Goal: Task Accomplishment & Management: Manage account settings

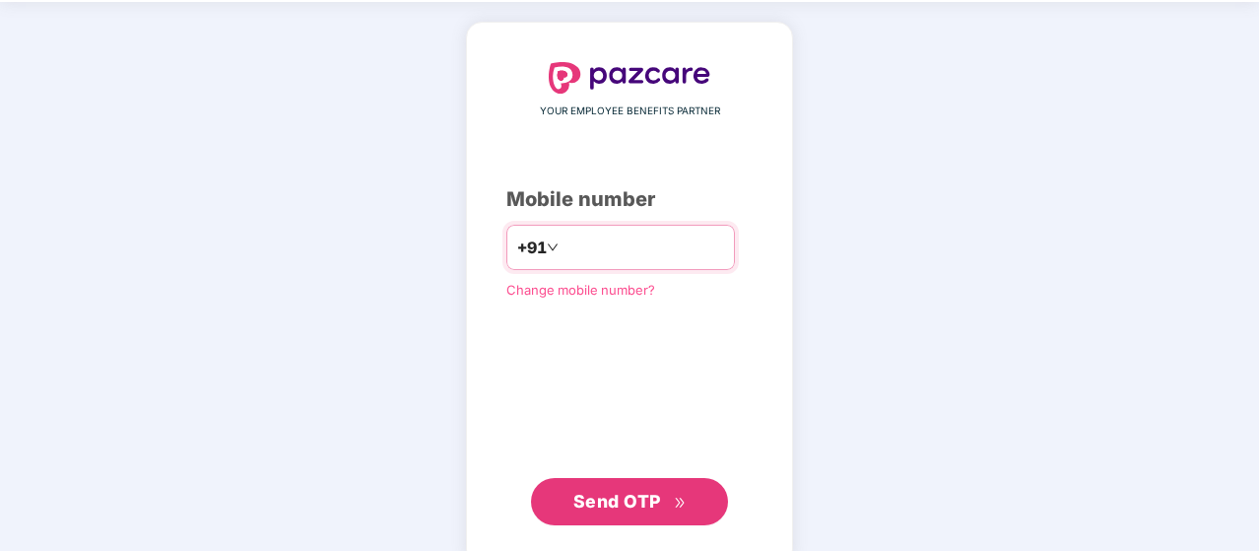
scroll to position [99, 0]
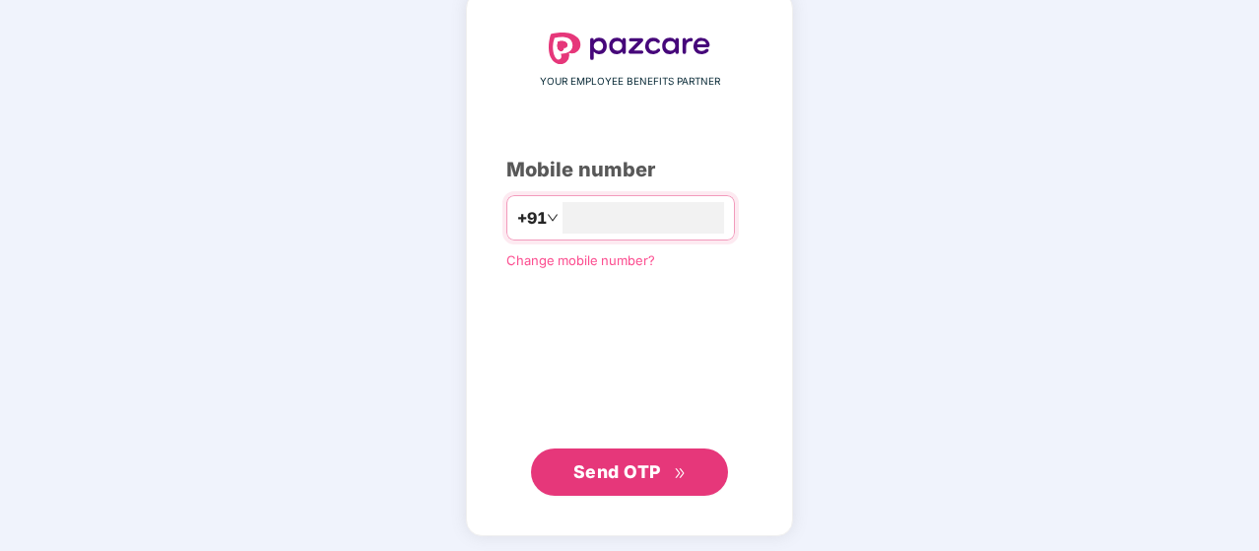
type input "**********"
click at [692, 462] on button "Send OTP" at bounding box center [629, 471] width 197 height 47
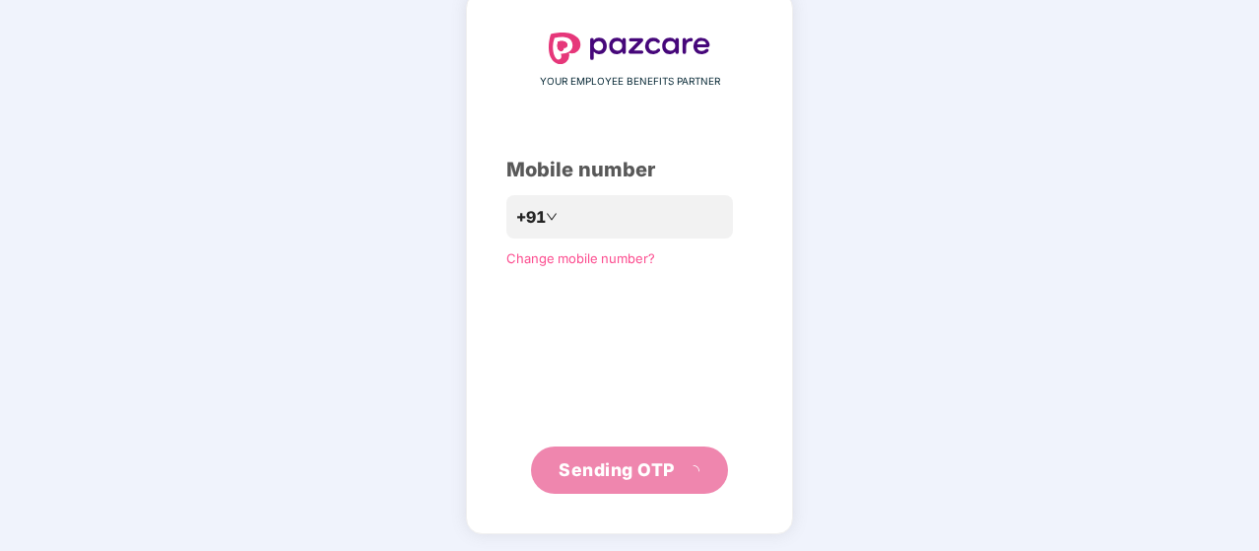
scroll to position [91, 0]
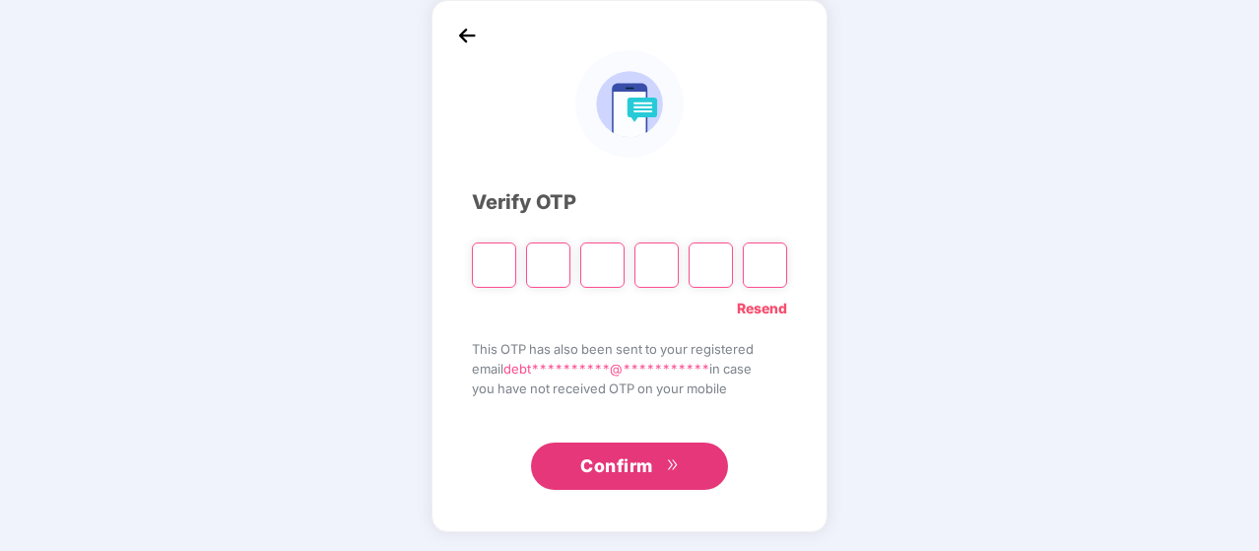
type input "*"
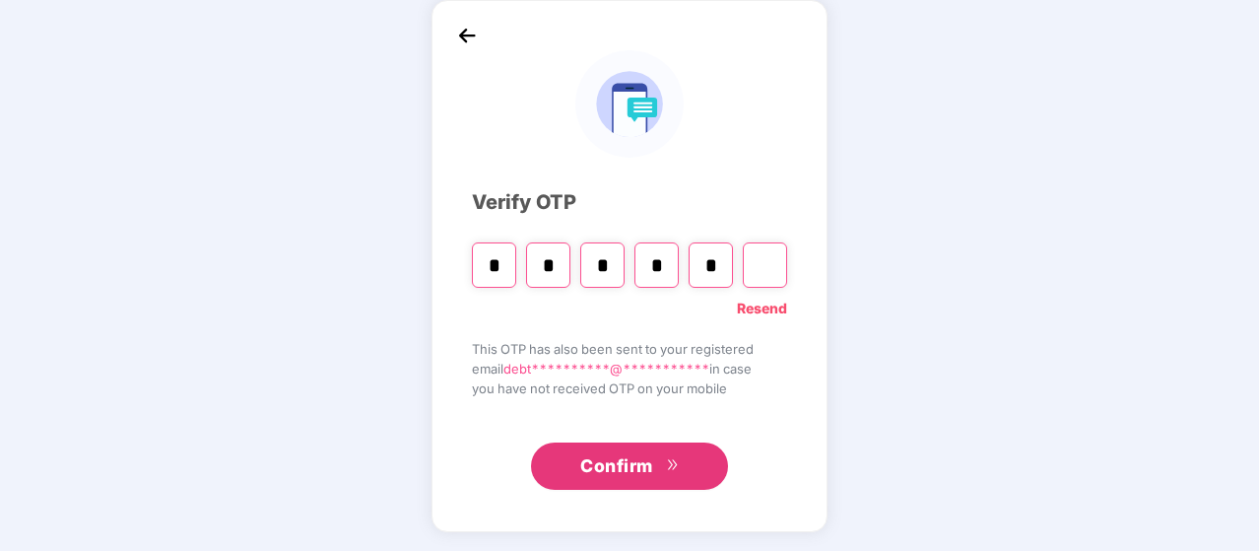
type input "*"
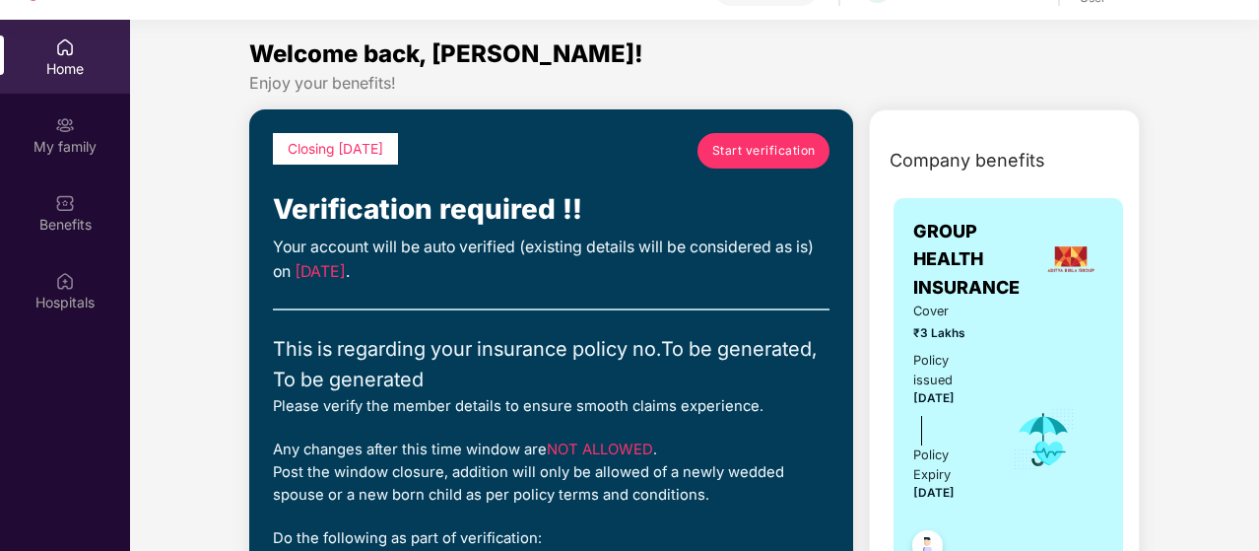
click at [735, 150] on span "Start verification" at bounding box center [763, 150] width 103 height 19
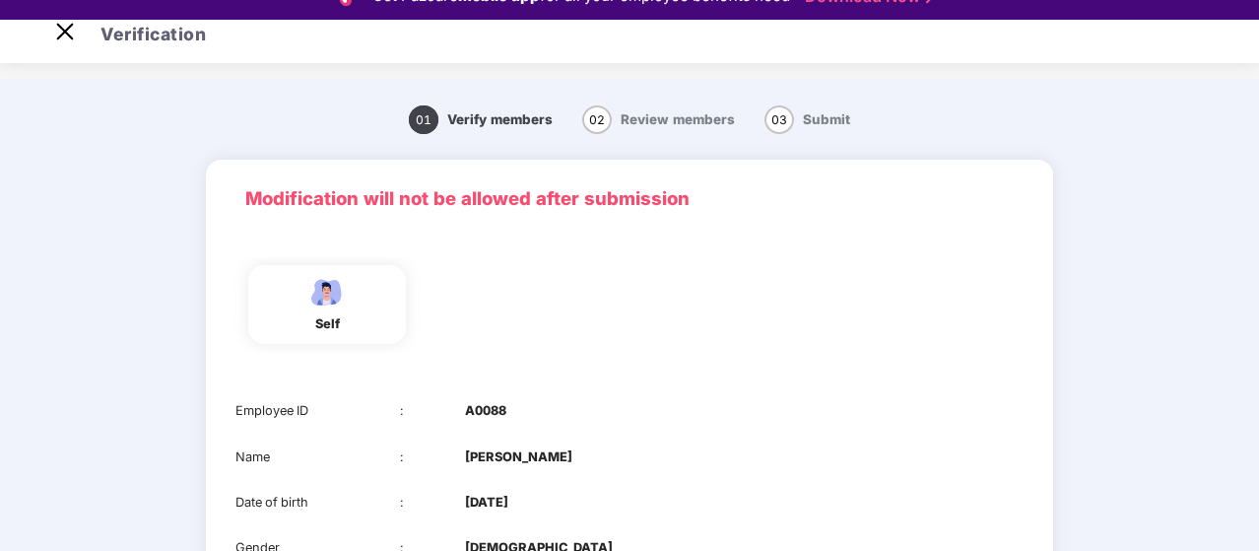
scroll to position [99, 0]
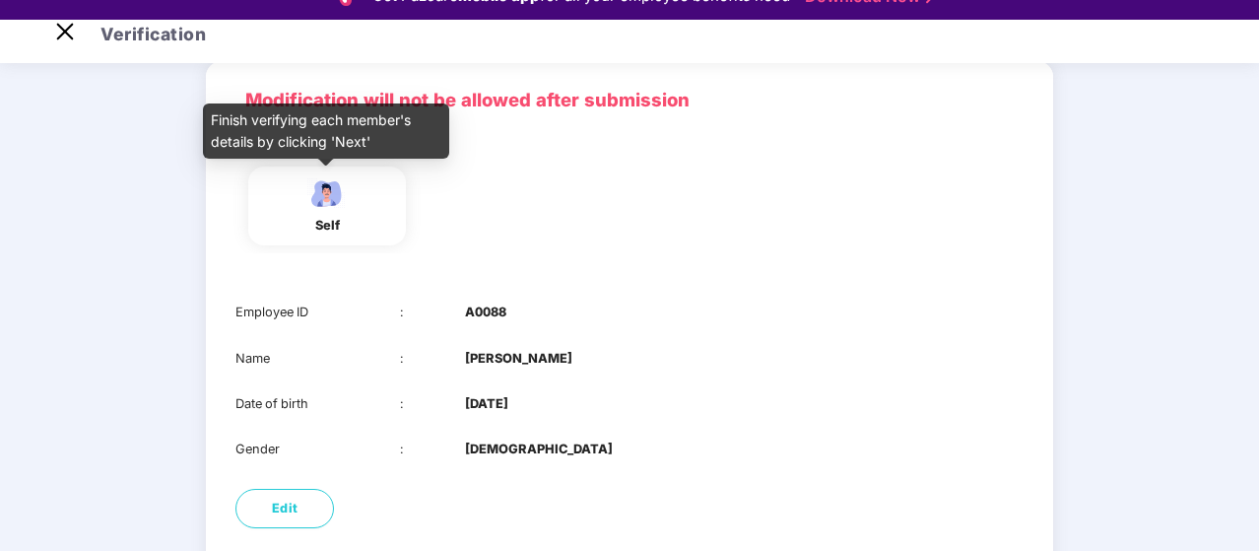
click at [334, 204] on img at bounding box center [326, 193] width 49 height 34
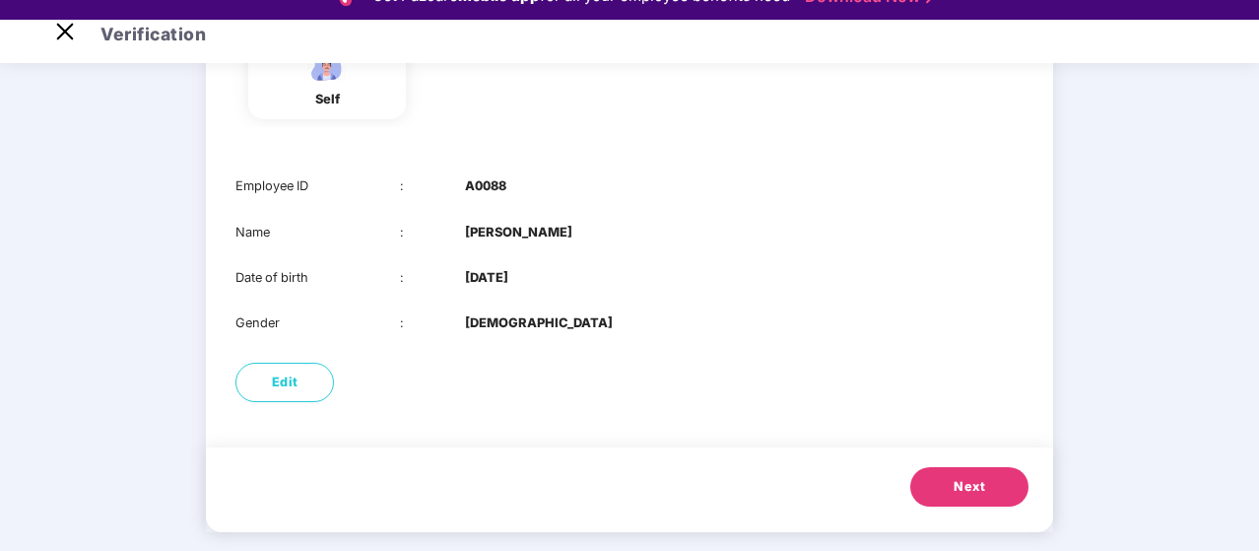
scroll to position [226, 0]
click at [970, 478] on span "Next" at bounding box center [970, 486] width 32 height 20
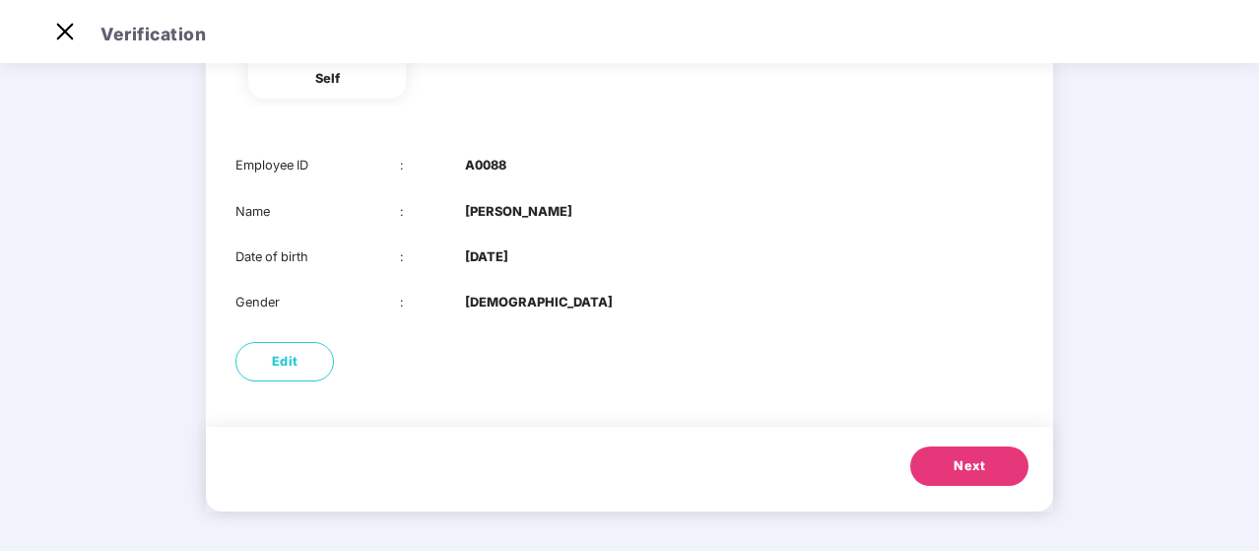
scroll to position [0, 0]
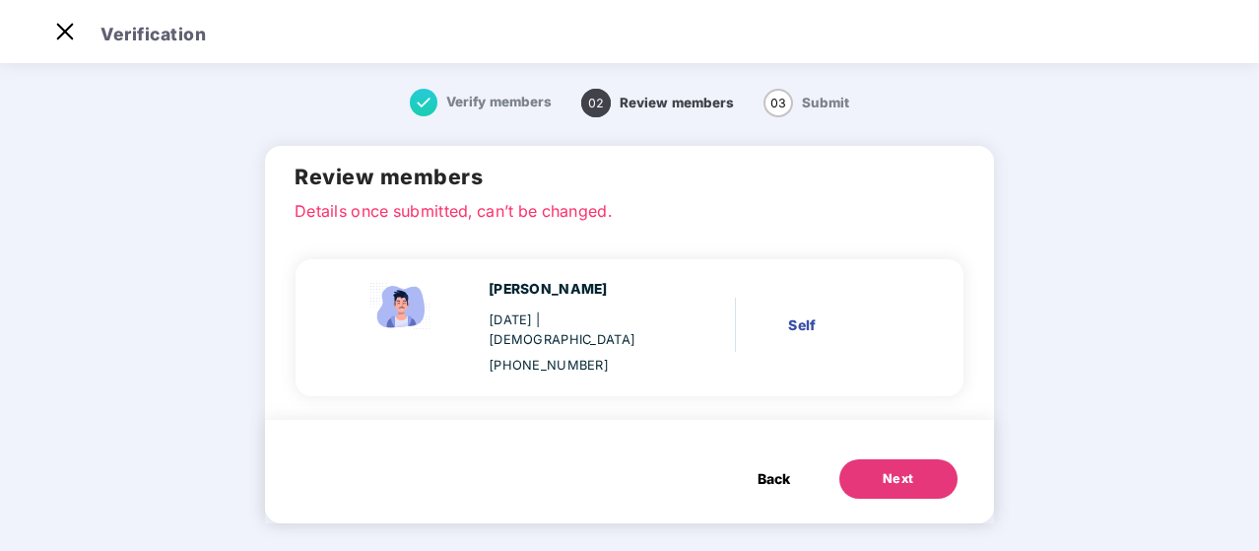
click at [890, 469] on div "Next" at bounding box center [899, 479] width 32 height 20
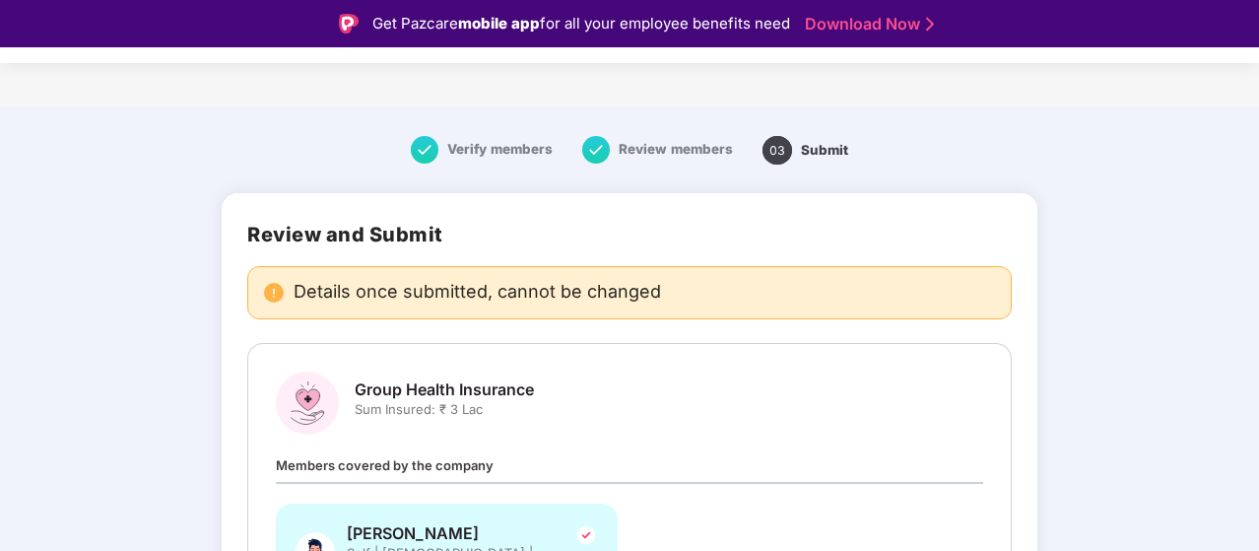
click at [431, 460] on span "Members covered by the company" at bounding box center [385, 465] width 218 height 16
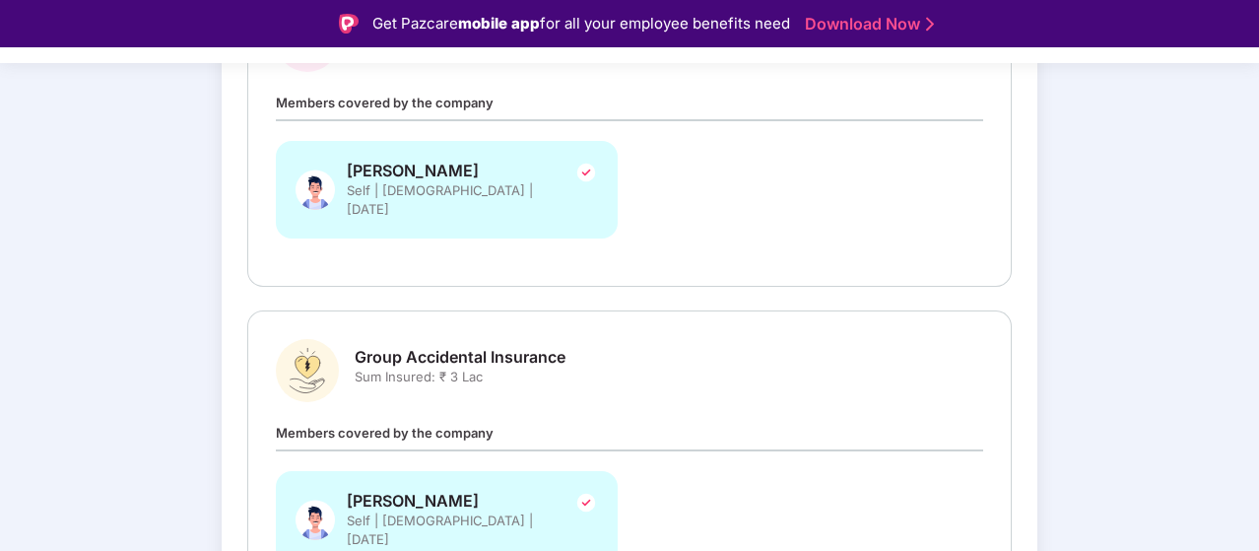
scroll to position [394, 0]
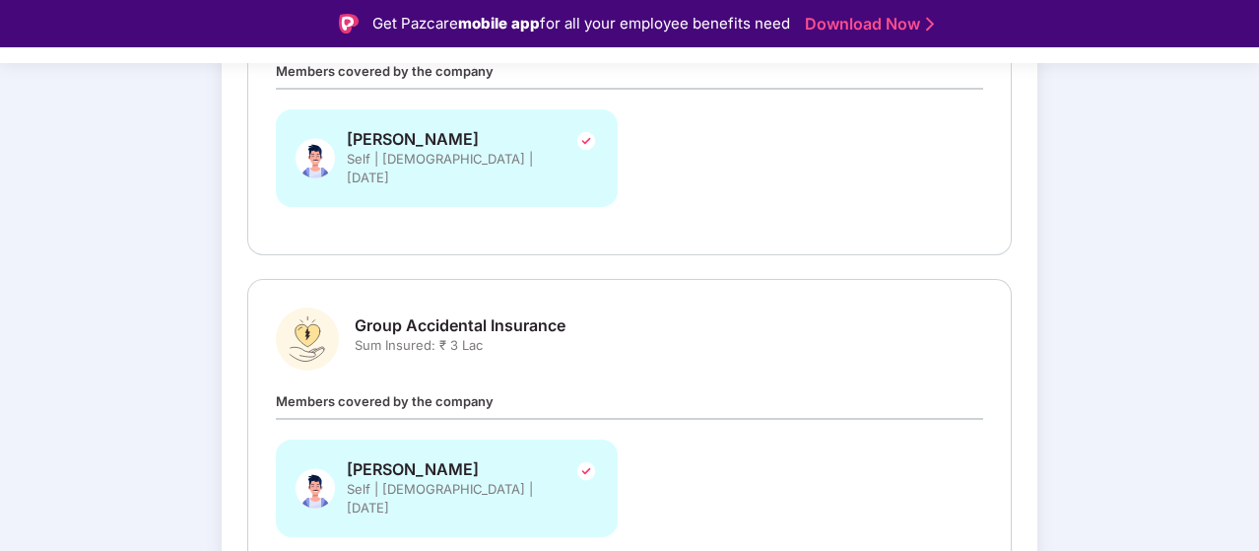
click at [432, 336] on span "Sum Insured: ₹ 3 Lac" at bounding box center [460, 345] width 211 height 19
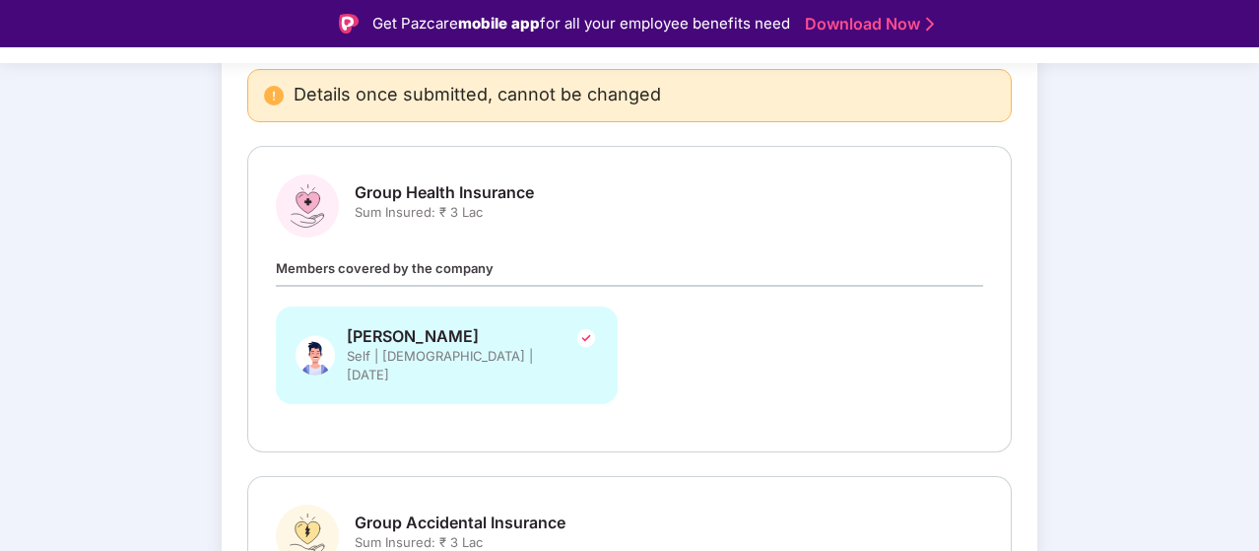
scroll to position [498, 0]
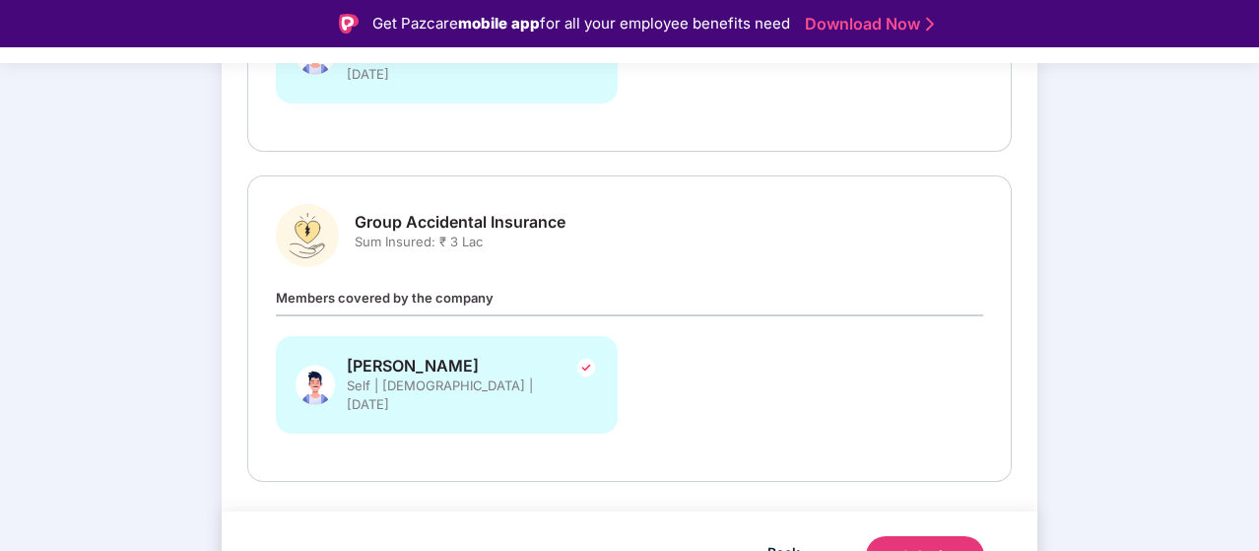
click at [932, 546] on div "Submit" at bounding box center [925, 556] width 47 height 20
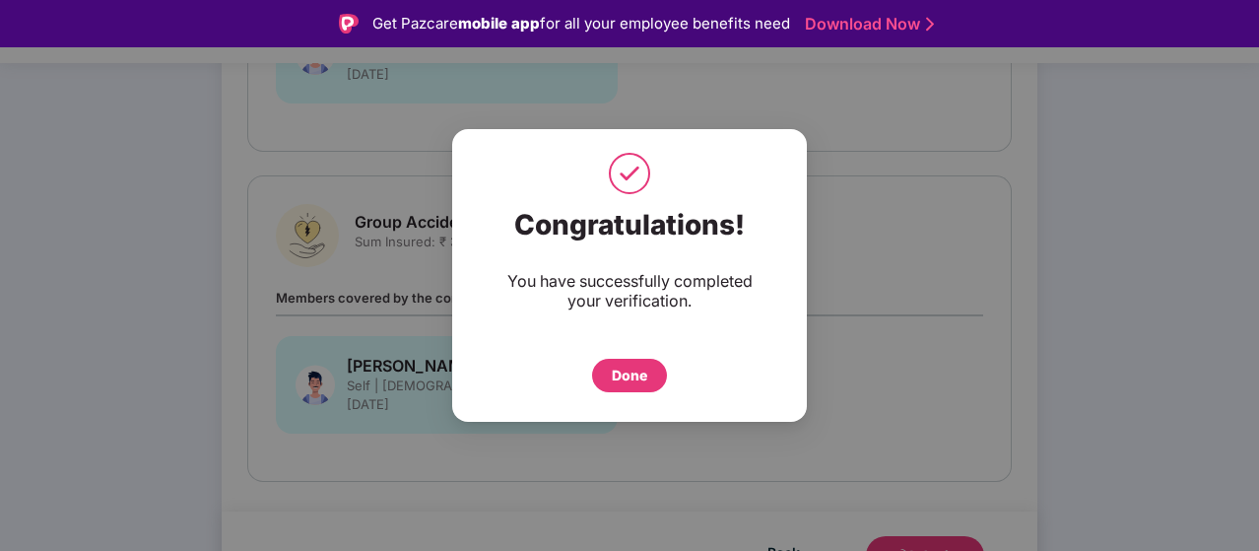
click at [632, 380] on div "Done" at bounding box center [629, 376] width 35 height 22
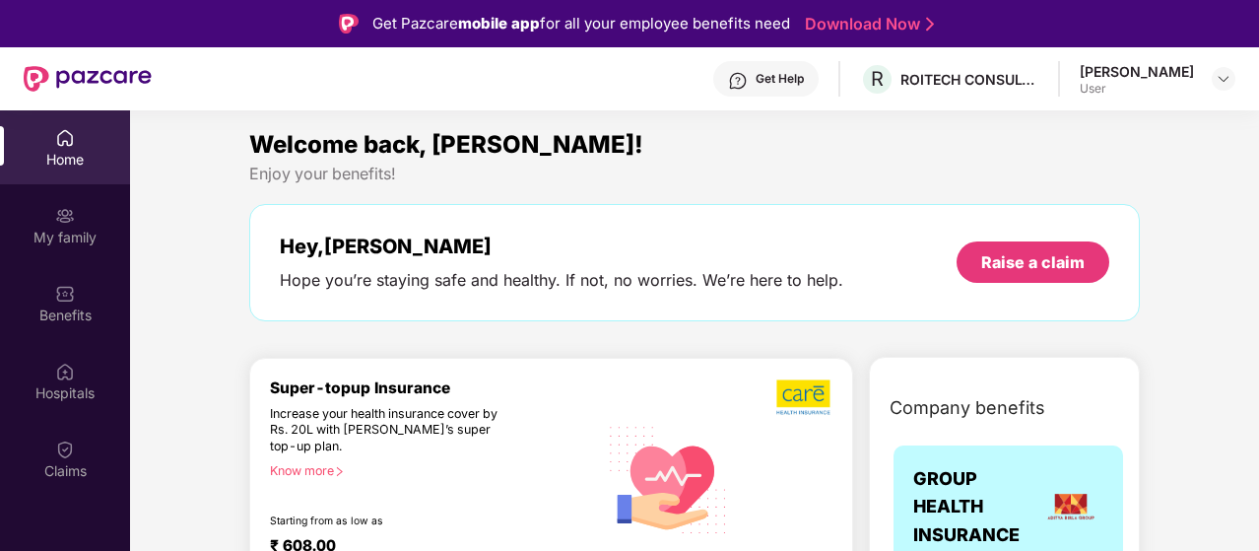
click at [1158, 81] on div "User" at bounding box center [1137, 89] width 114 height 16
click at [1218, 80] on img at bounding box center [1224, 79] width 16 height 16
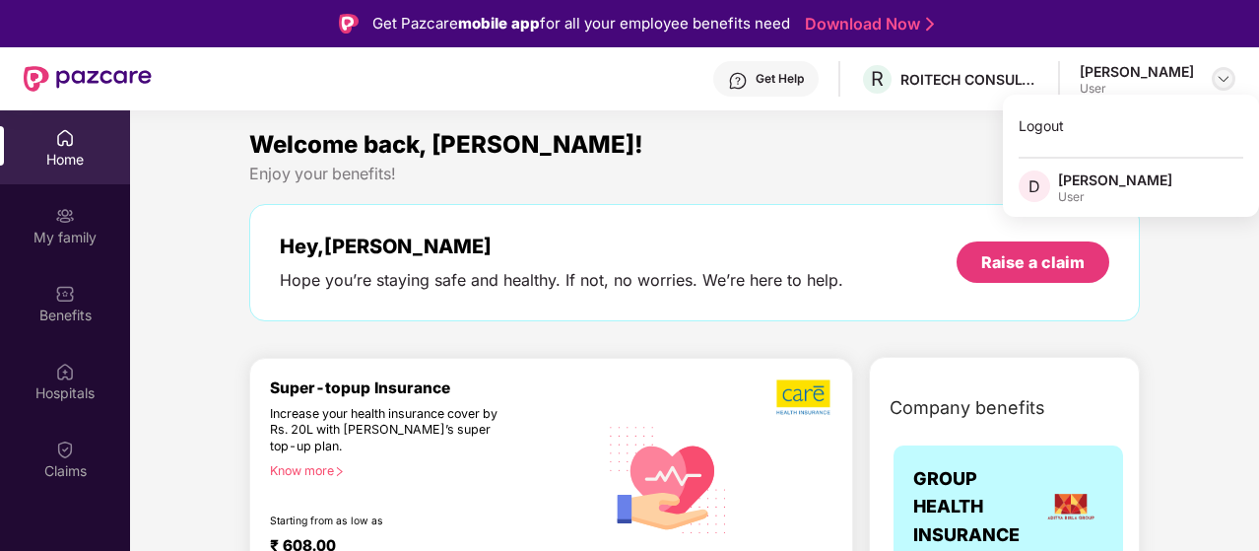
click at [1218, 80] on img at bounding box center [1224, 79] width 16 height 16
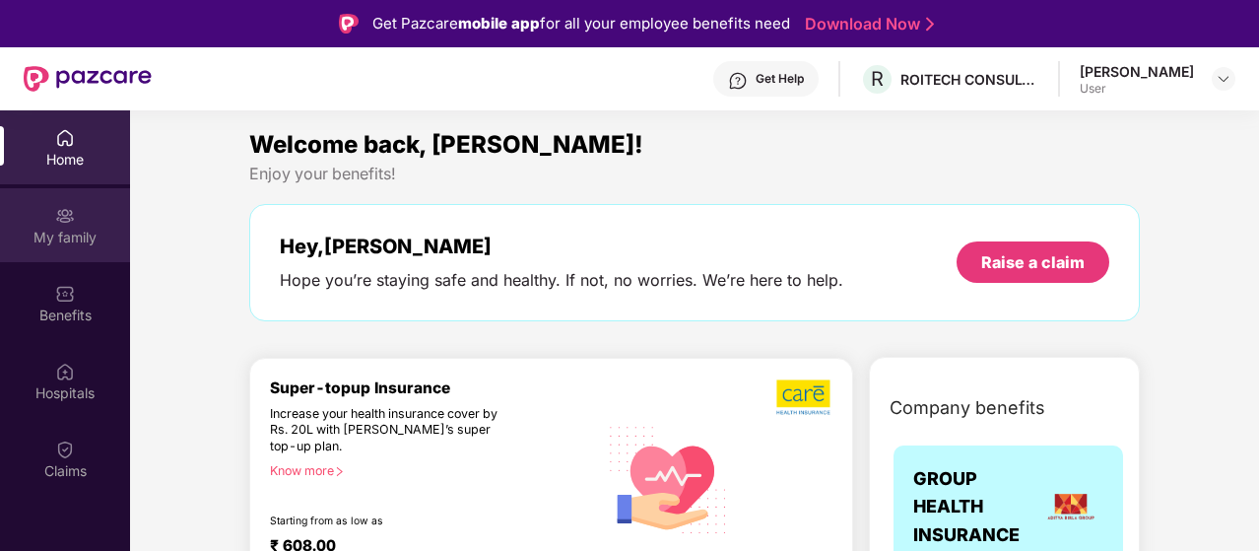
click at [96, 239] on div "My family" at bounding box center [65, 238] width 130 height 20
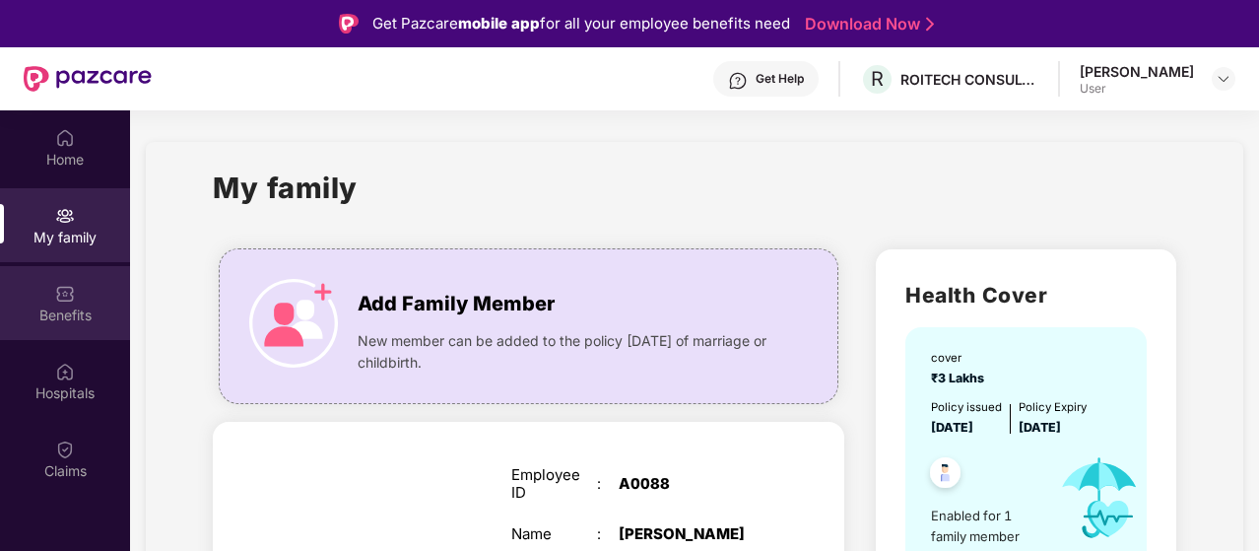
click at [94, 325] on div "Benefits" at bounding box center [65, 303] width 130 height 74
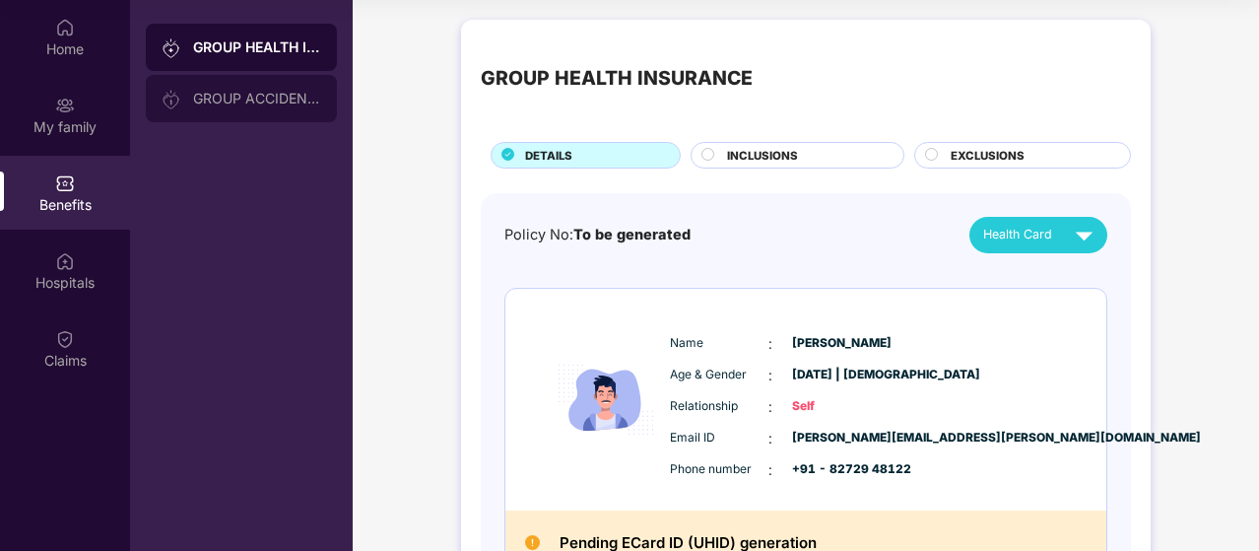
click at [277, 100] on div "GROUP ACCIDENTAL INSURANCE" at bounding box center [257, 99] width 128 height 16
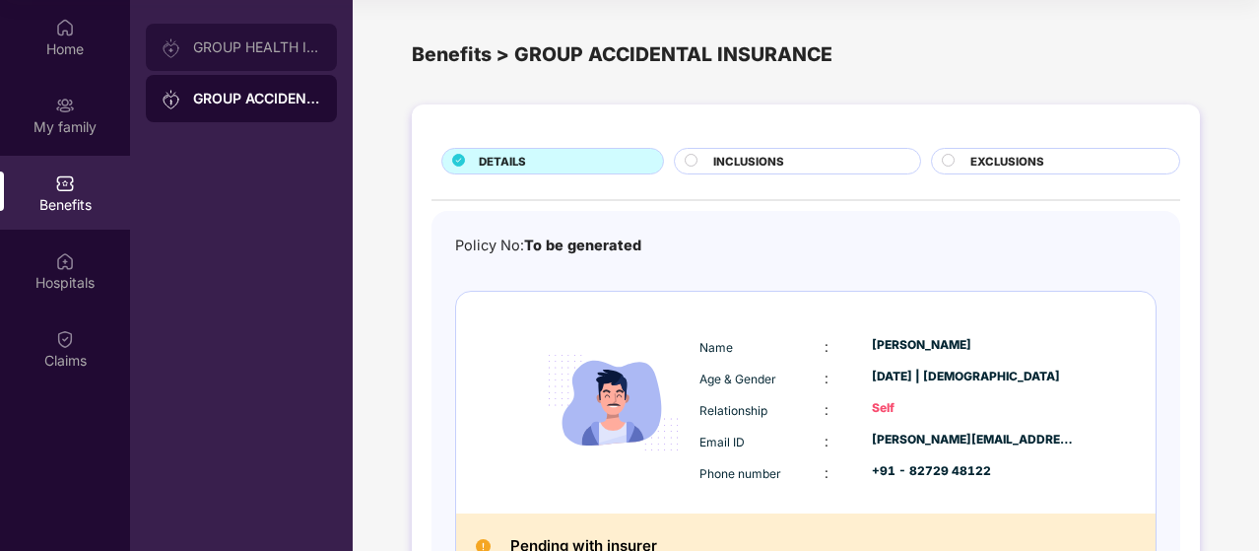
click at [250, 66] on div "GROUP HEALTH INSURANCE" at bounding box center [241, 47] width 191 height 47
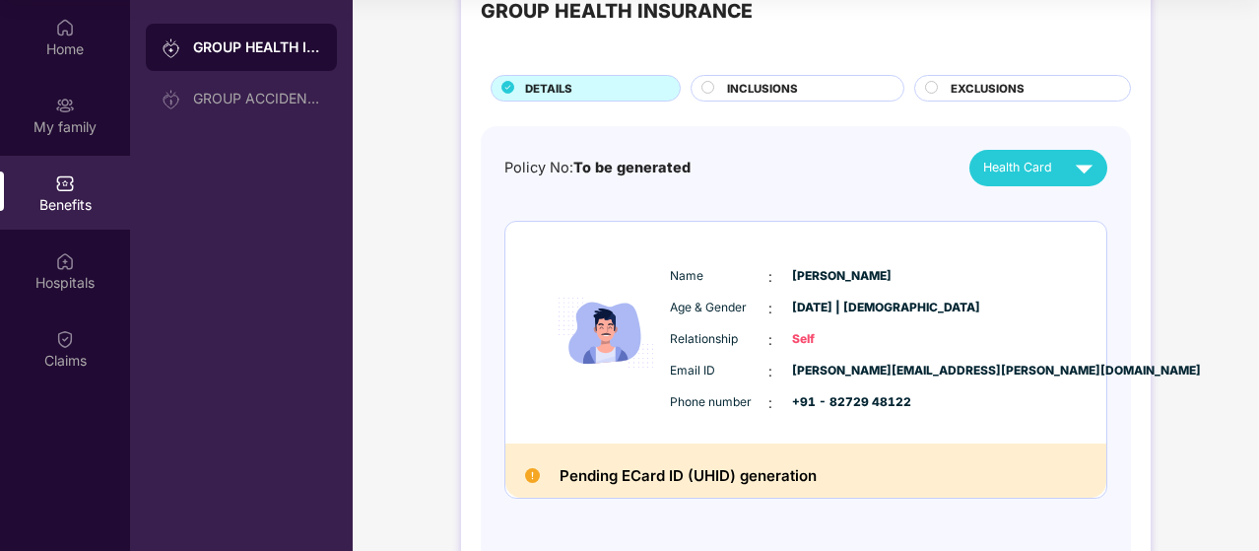
scroll to position [135, 0]
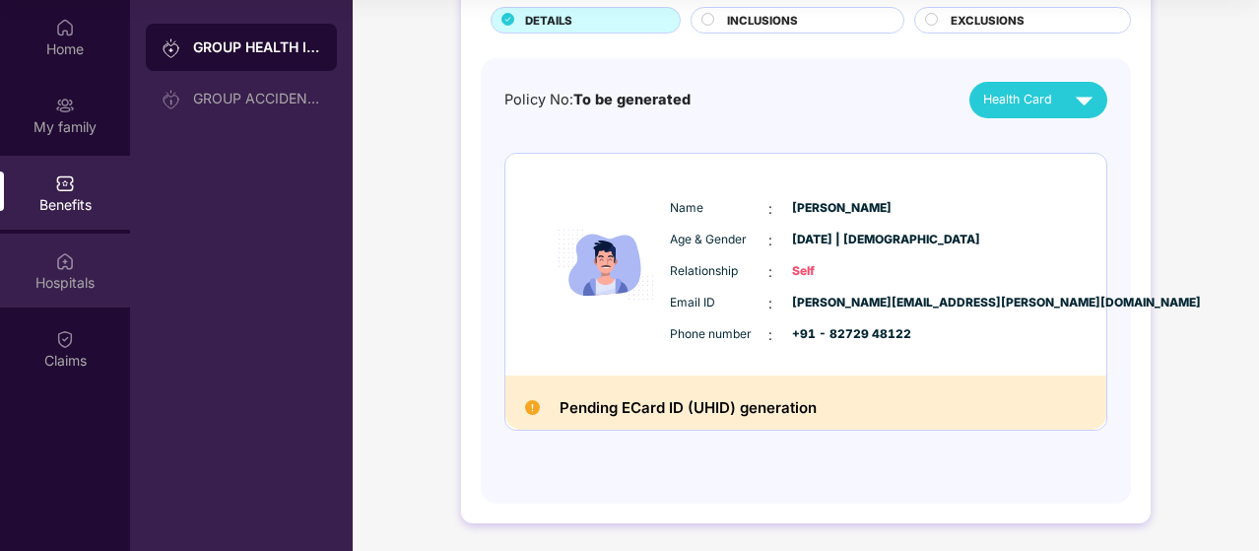
click at [59, 261] on img at bounding box center [65, 261] width 20 height 20
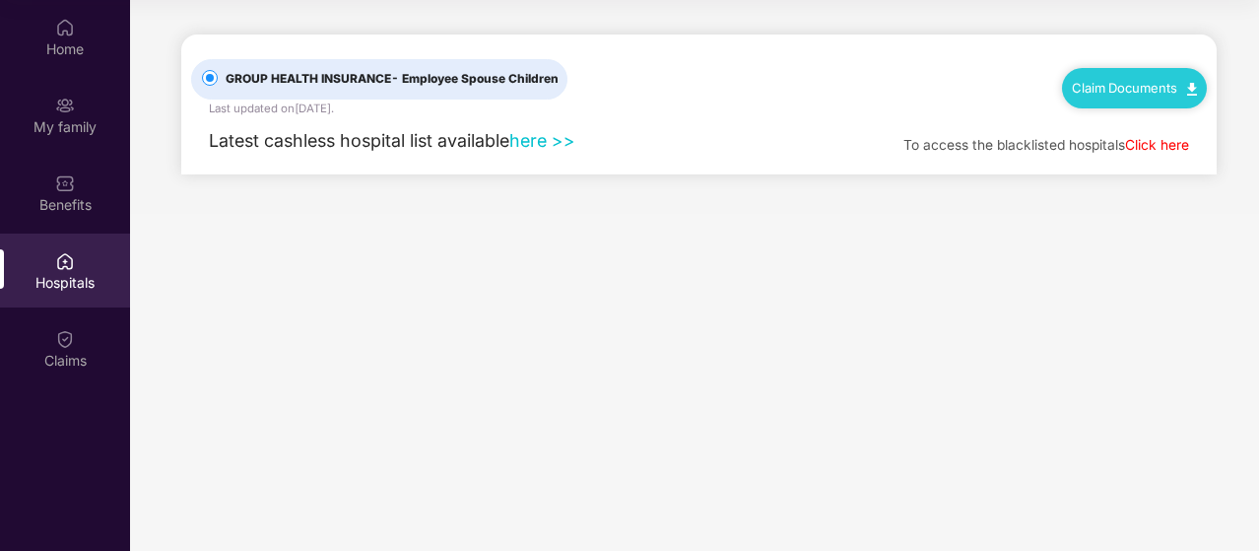
click at [477, 66] on label "GROUP HEALTH INSURANCE - Employee Spouse Children" at bounding box center [379, 79] width 376 height 40
click at [475, 84] on span "- Employee Spouse Children" at bounding box center [474, 78] width 167 height 15
click at [547, 143] on link "here >>" at bounding box center [542, 140] width 66 height 21
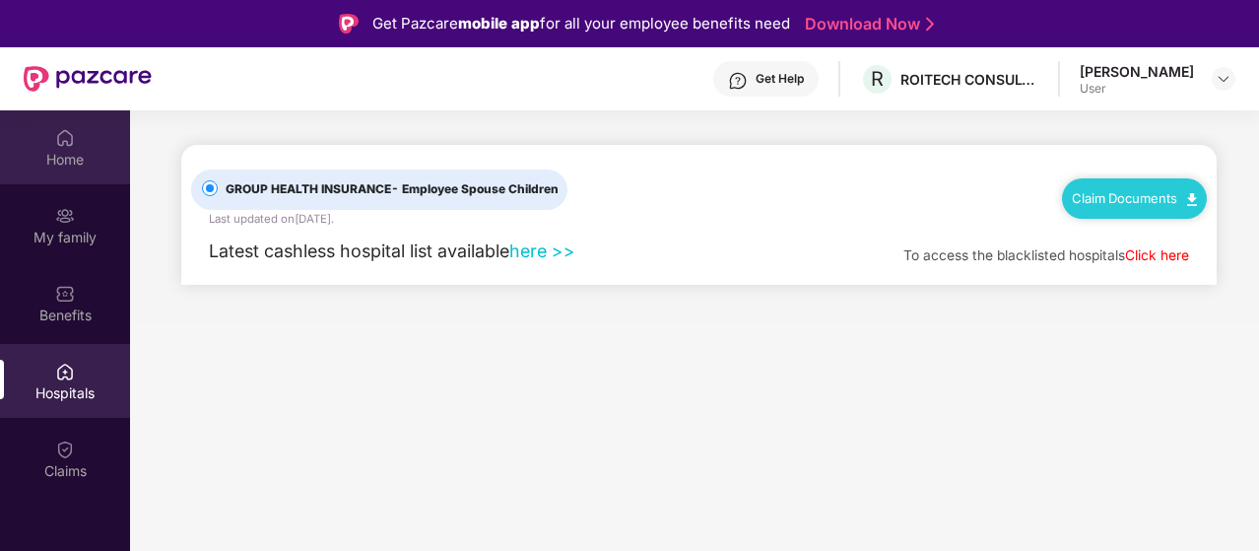
click at [95, 155] on div "Home" at bounding box center [65, 160] width 130 height 20
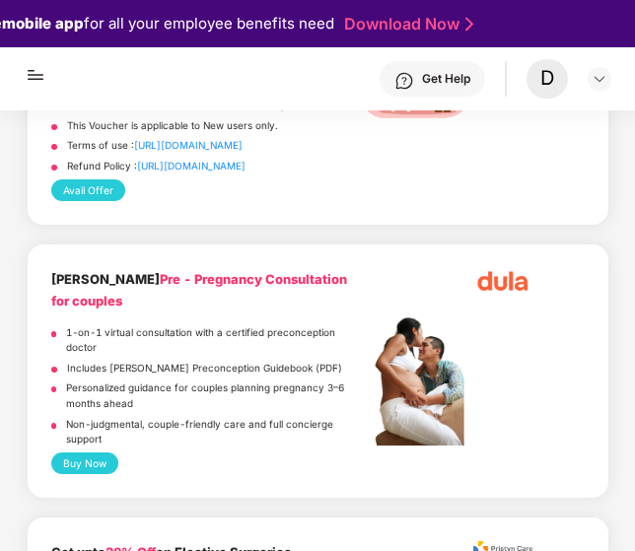
scroll to position [3054, 0]
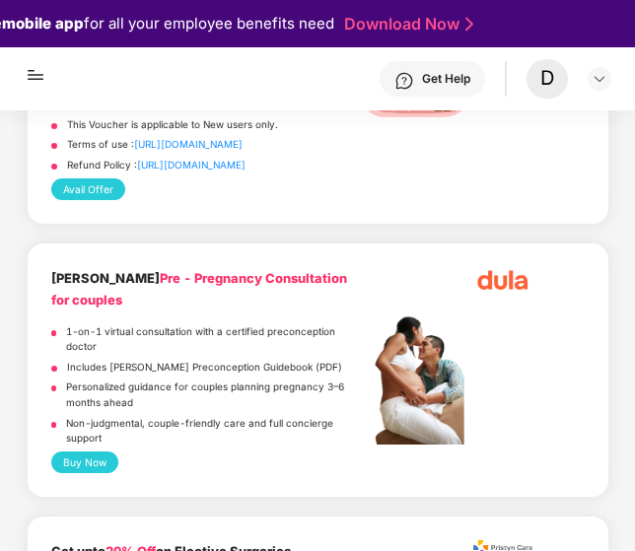
click at [530, 83] on div "D" at bounding box center [546, 78] width 41 height 38
click at [581, 75] on div "D" at bounding box center [568, 78] width 85 height 38
click at [588, 74] on div at bounding box center [599, 79] width 24 height 24
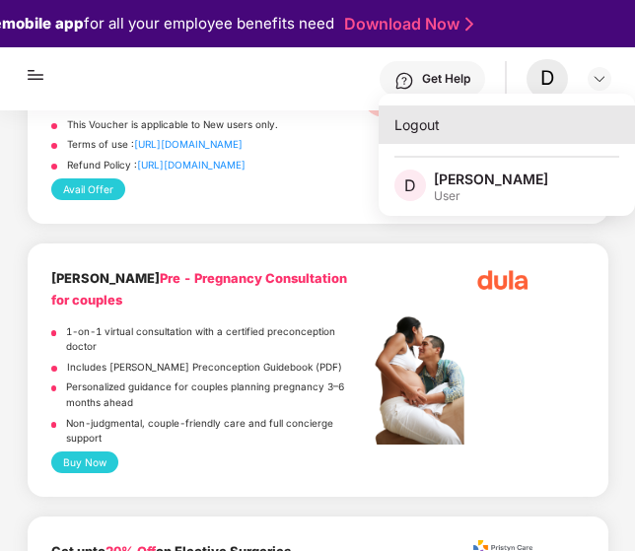
click at [457, 135] on div "Logout" at bounding box center [506, 124] width 256 height 38
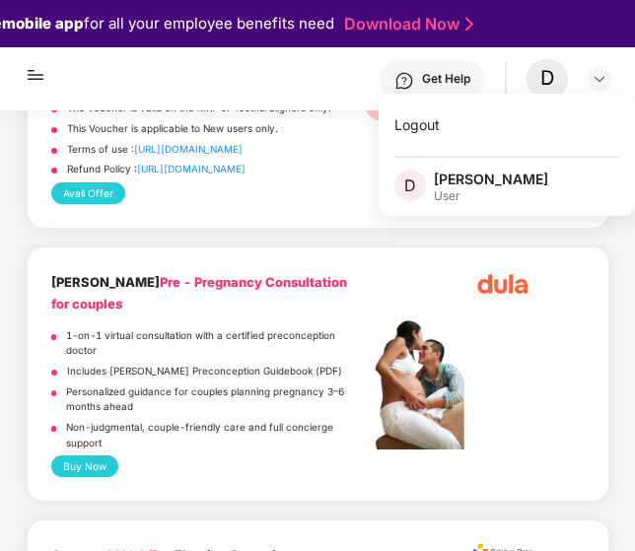
scroll to position [3058, 0]
